Goal: Check status: Check status

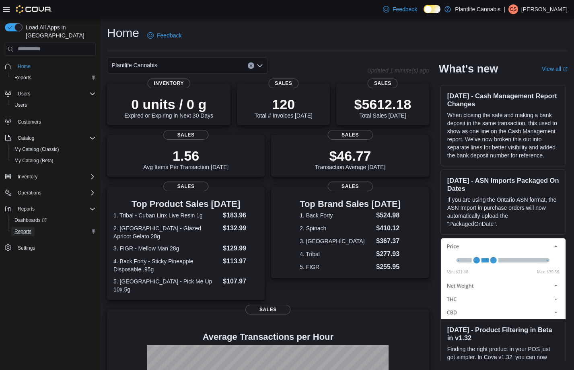
click at [16, 228] on span "Reports" at bounding box center [22, 231] width 17 height 6
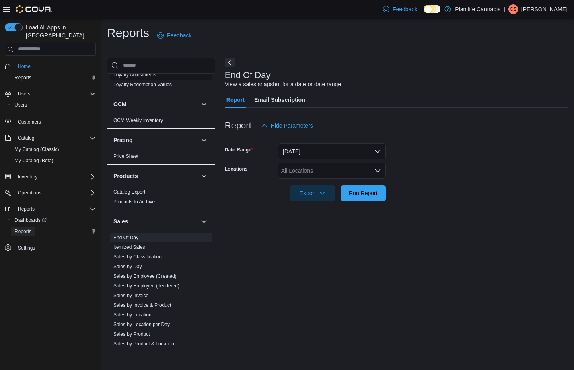
scroll to position [407, 0]
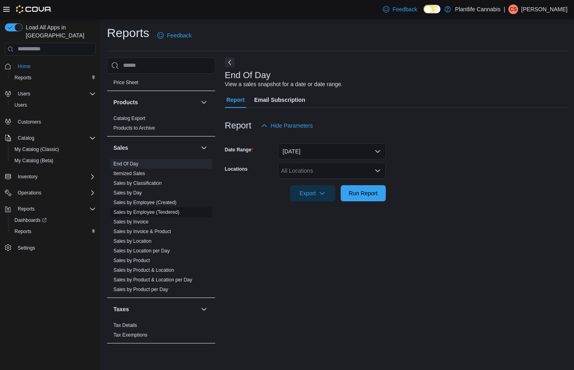
click at [151, 215] on link "Sales by Employee (Tendered)" at bounding box center [146, 212] width 66 height 6
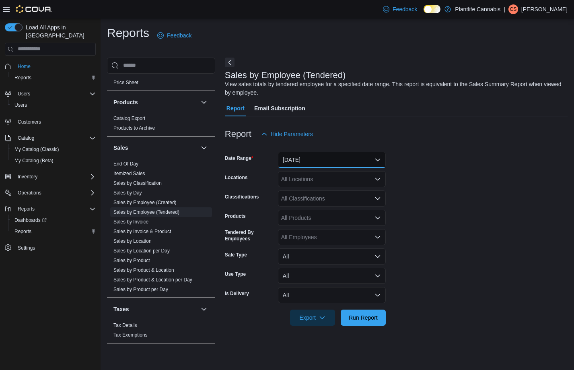
click at [323, 160] on button "[DATE]" at bounding box center [332, 160] width 108 height 16
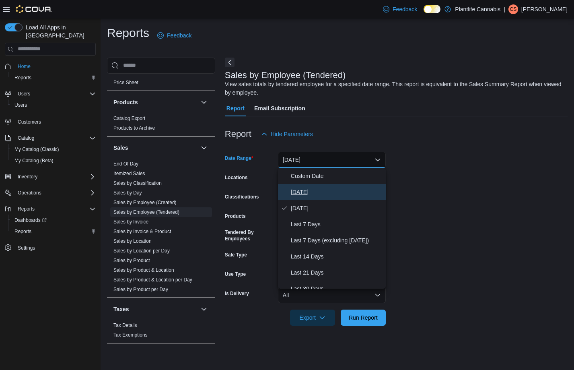
click at [309, 187] on span "[DATE]" at bounding box center [337, 192] width 92 height 10
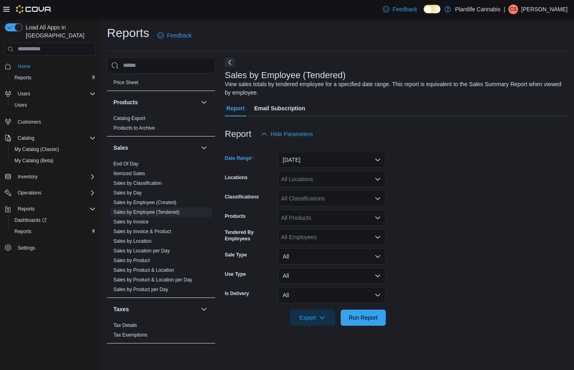
click at [309, 180] on div "All Locations" at bounding box center [332, 179] width 108 height 16
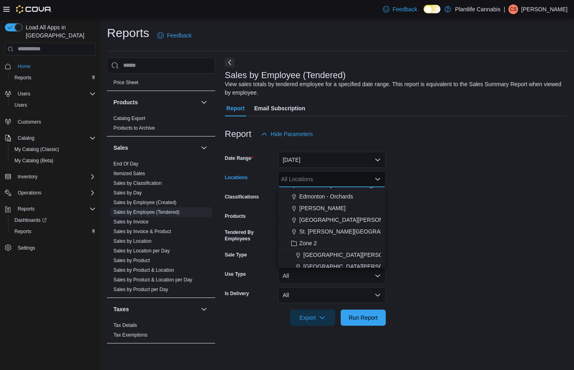
scroll to position [67, 0]
click at [349, 233] on span "St. [PERSON_NAME][GEOGRAPHIC_DATA]" at bounding box center [355, 231] width 113 height 8
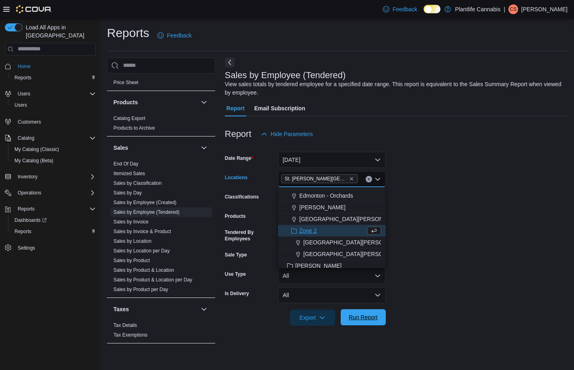
click at [369, 325] on span "Run Report" at bounding box center [363, 317] width 35 height 16
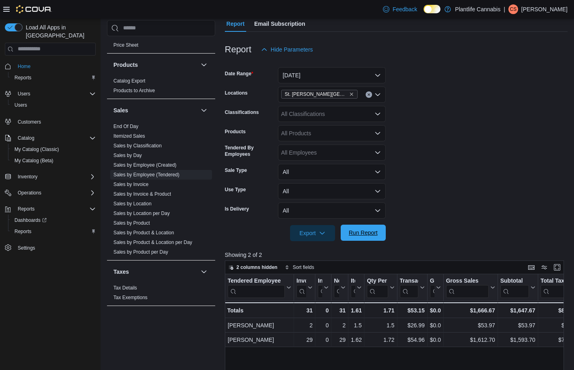
scroll to position [88, 0]
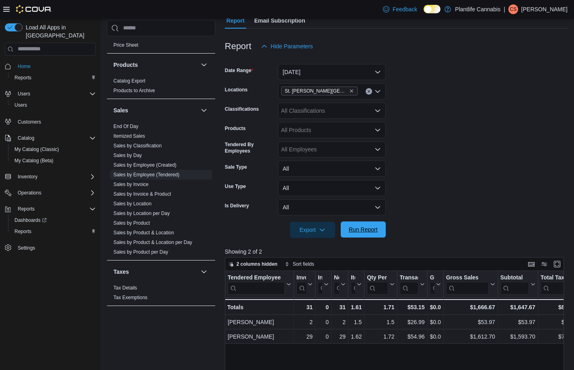
click at [363, 232] on span "Run Report" at bounding box center [363, 229] width 29 height 8
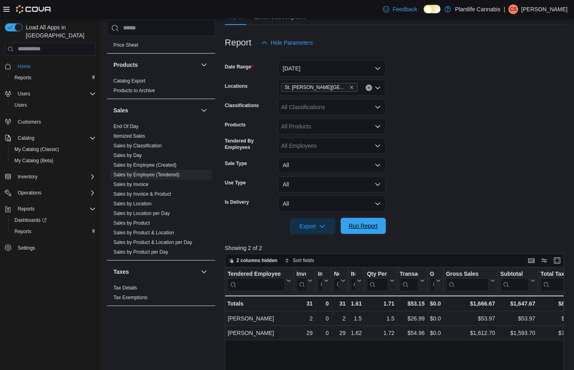
click at [361, 227] on span "Run Report" at bounding box center [363, 226] width 29 height 8
click at [356, 226] on span "Run Report" at bounding box center [363, 226] width 29 height 8
